Goal: Task Accomplishment & Management: Manage account settings

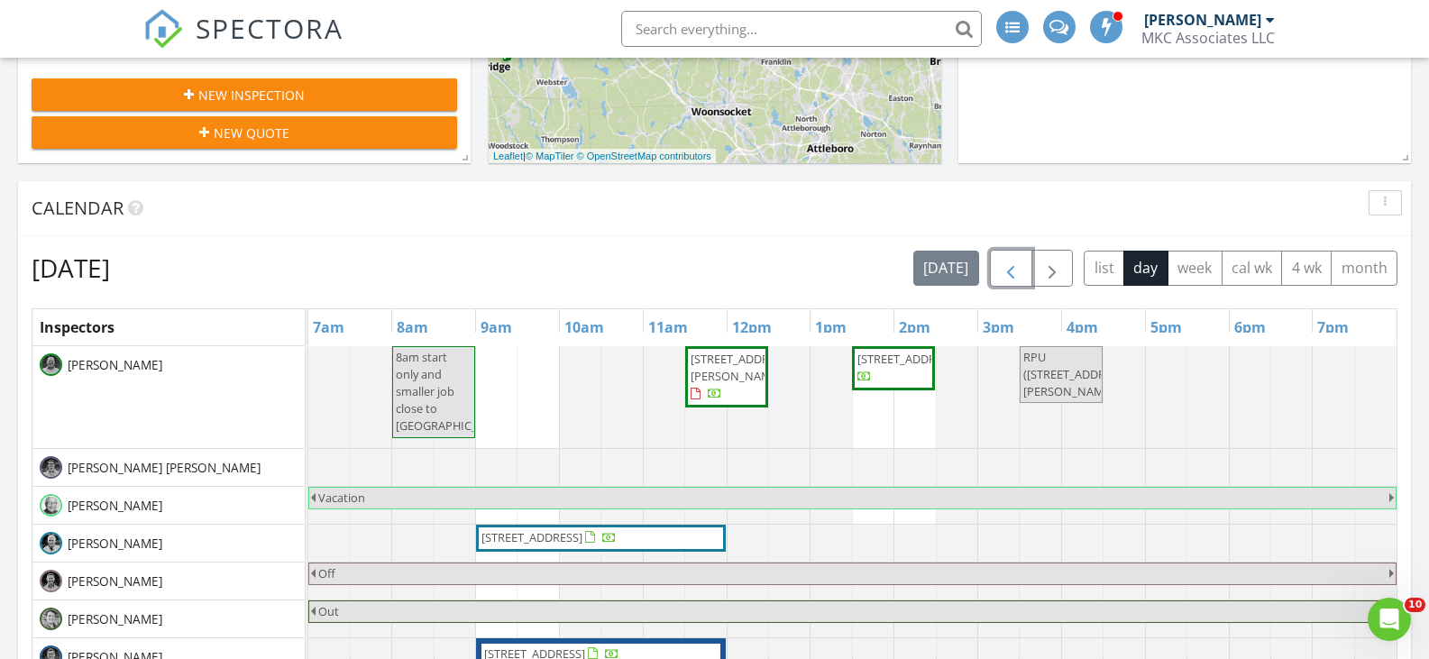
click at [1019, 268] on span "button" at bounding box center [1011, 269] width 22 height 22
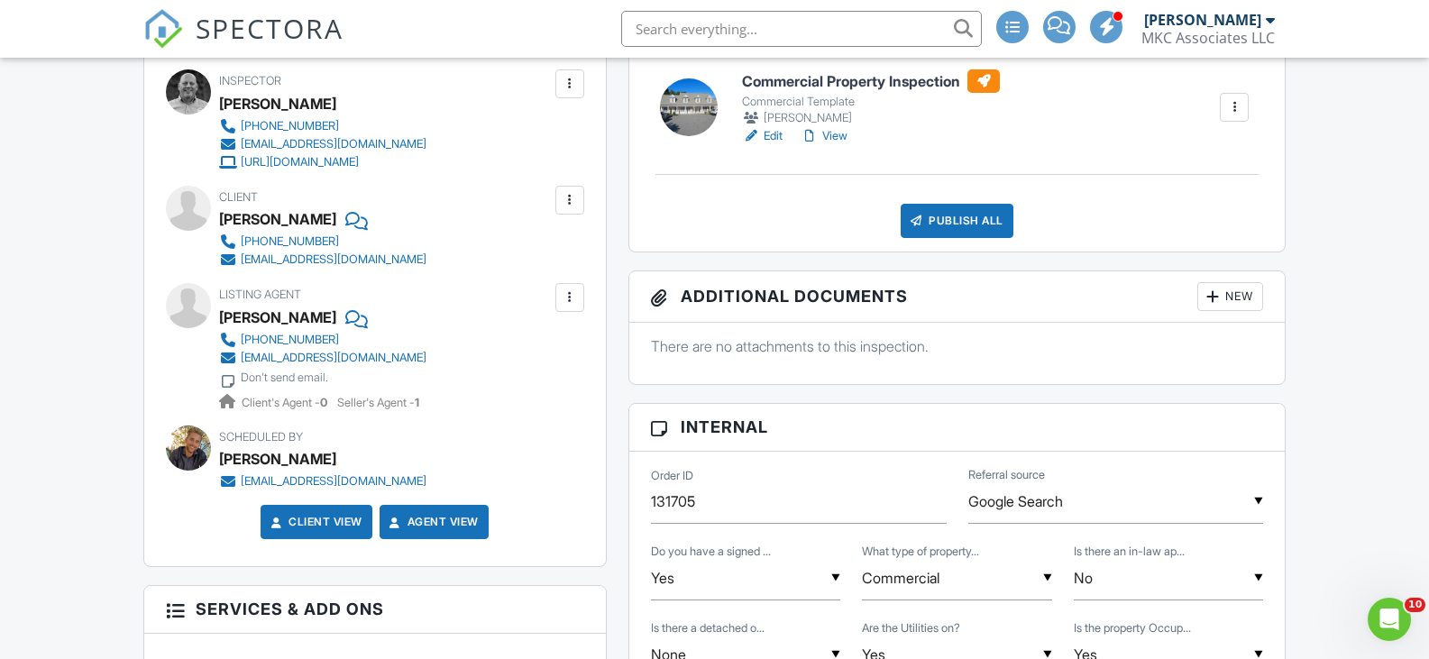
scroll to position [541, 0]
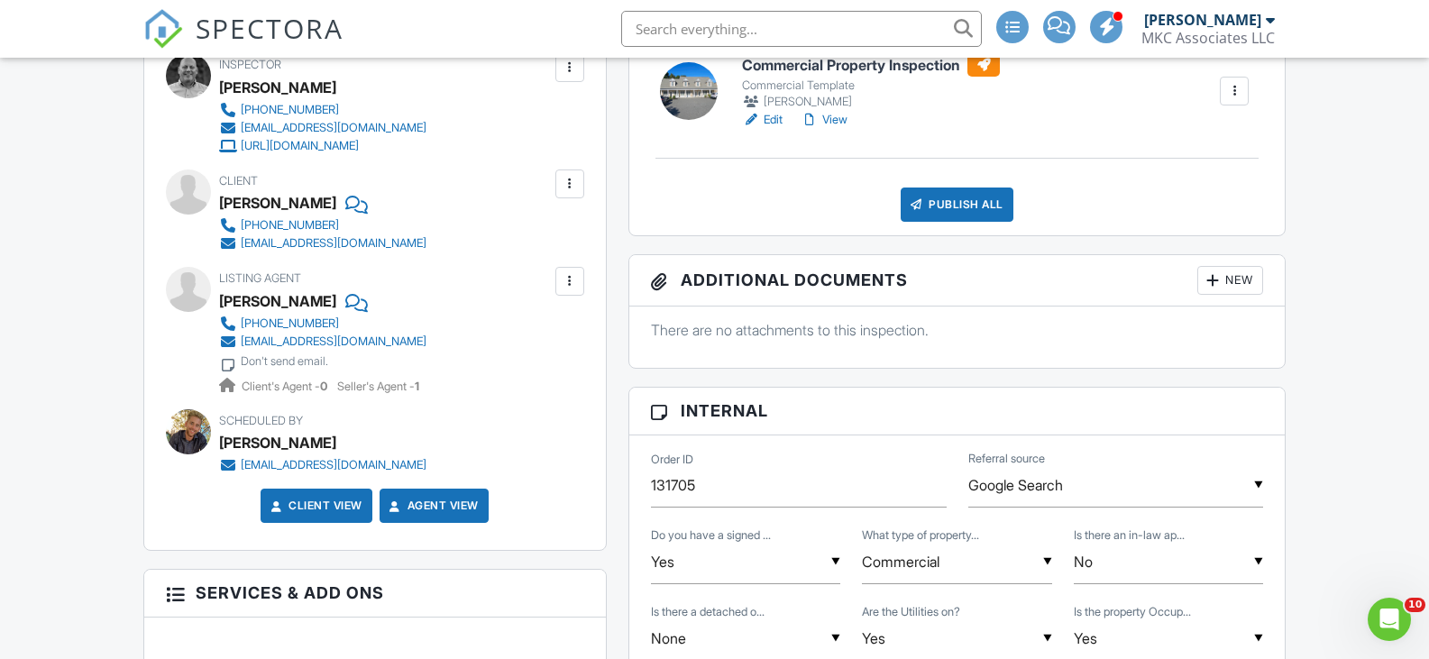
click at [617, 408] on div "People Disable Client CC Email New Inspector Client Client's Agent Listing Agen…" at bounding box center [375, 527] width 485 height 1081
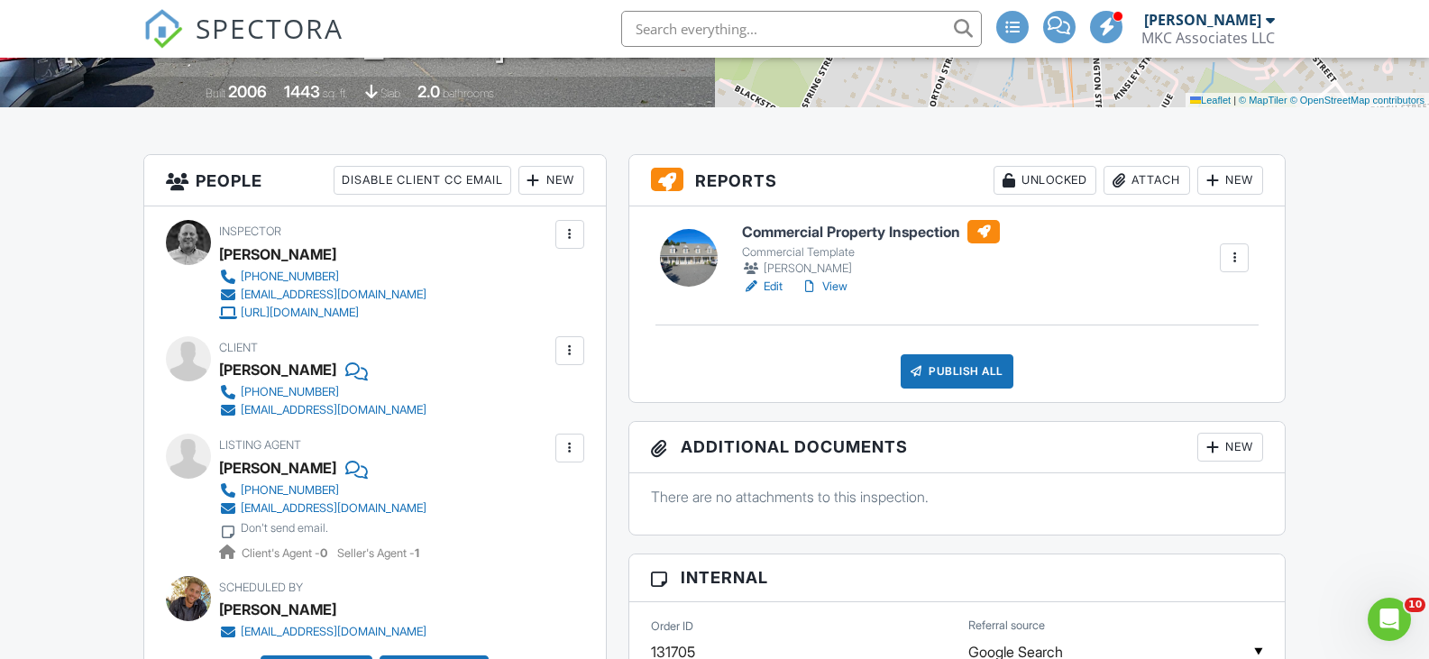
scroll to position [271, 0]
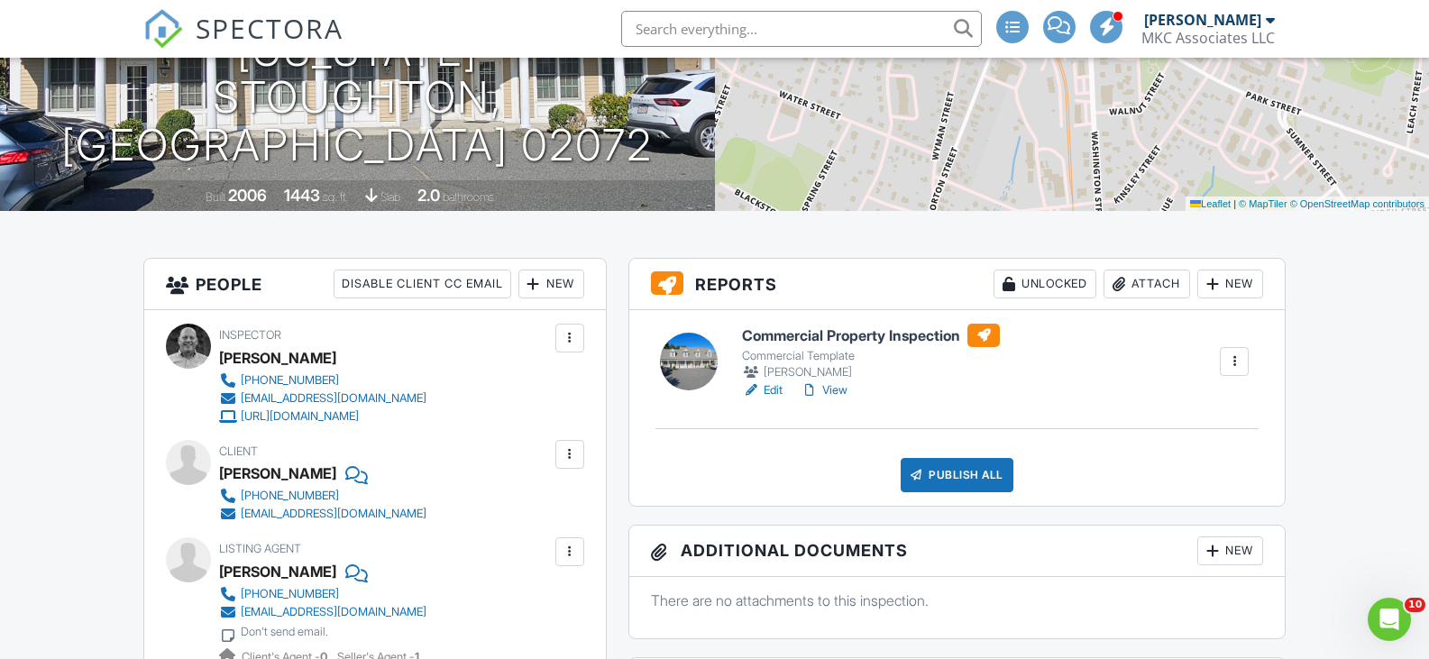
click at [865, 333] on h6 "Commercial Property Inspection" at bounding box center [871, 335] width 258 height 23
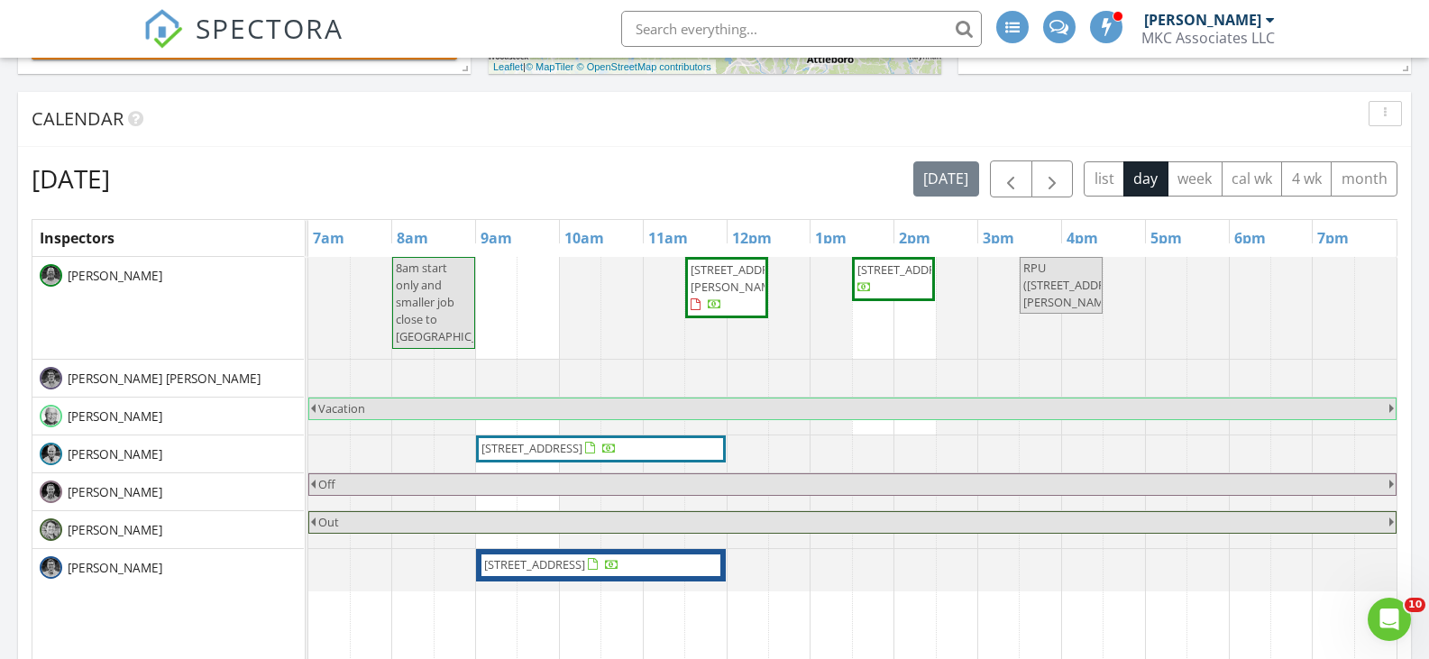
scroll to position [631, 0]
click at [1012, 186] on span "button" at bounding box center [1011, 179] width 22 height 22
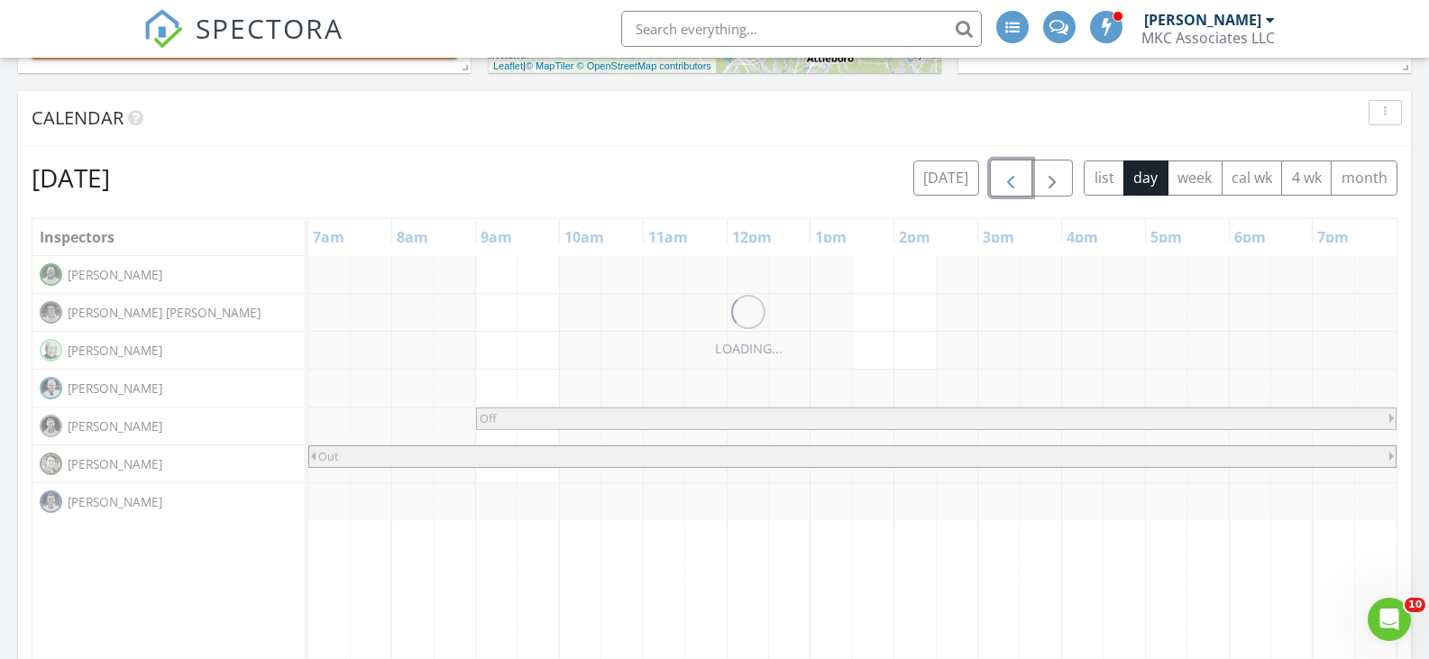
click at [1012, 186] on span "button" at bounding box center [1011, 179] width 22 height 22
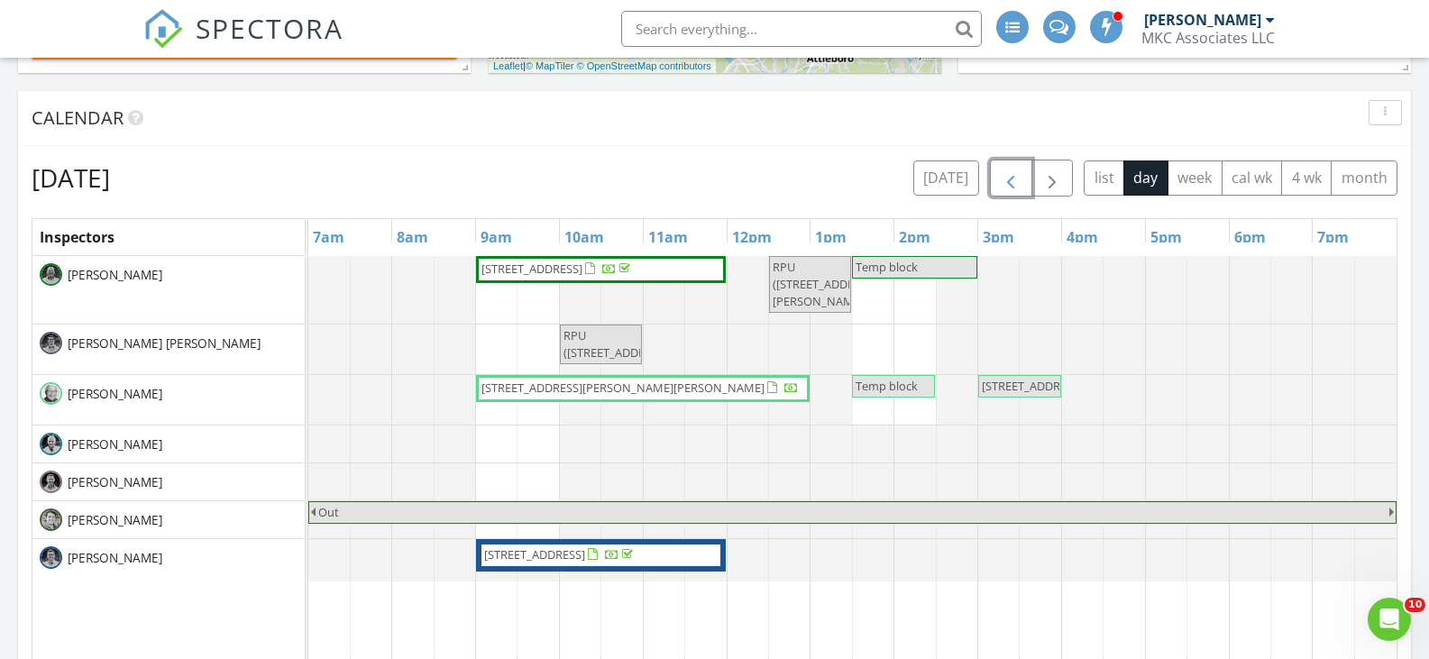
click at [582, 265] on span "73 Sandersdale Rd, Charlton 01507" at bounding box center [531, 269] width 101 height 16
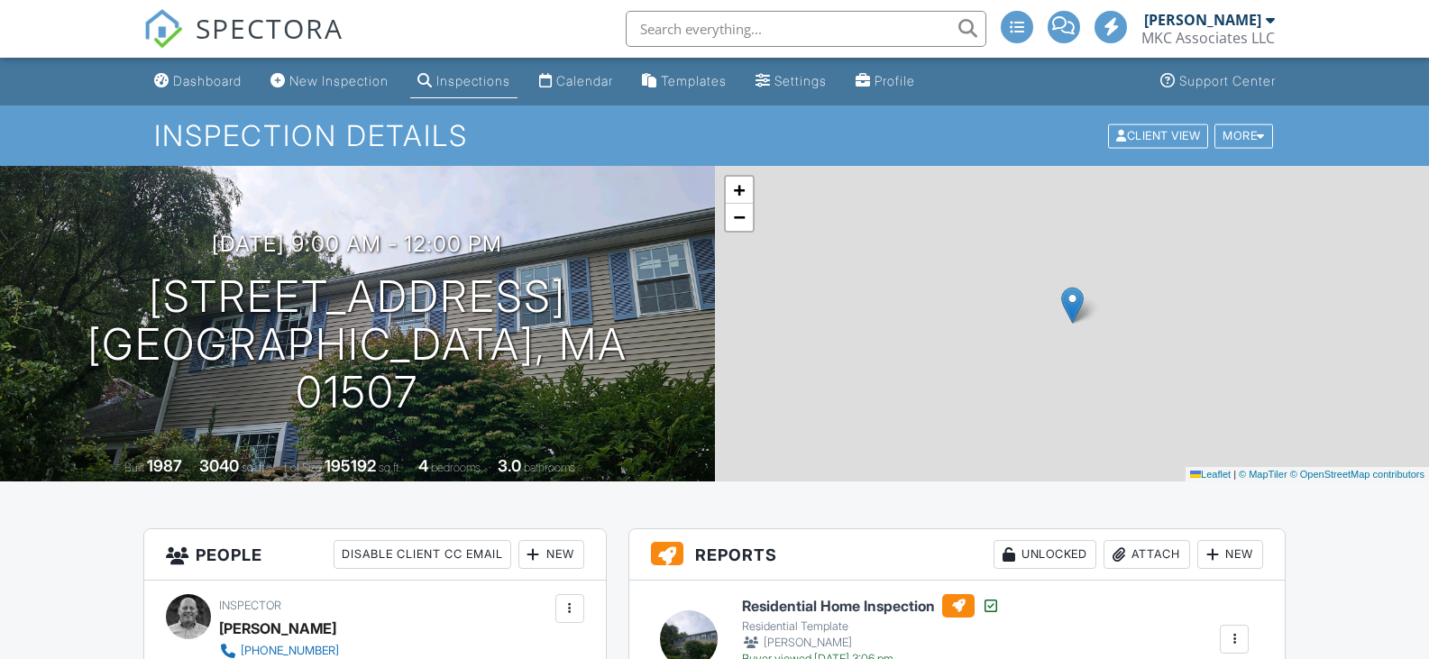
click at [830, 594] on h6 "Residential Home Inspection" at bounding box center [871, 605] width 258 height 23
